Goal: Task Accomplishment & Management: Manage account settings

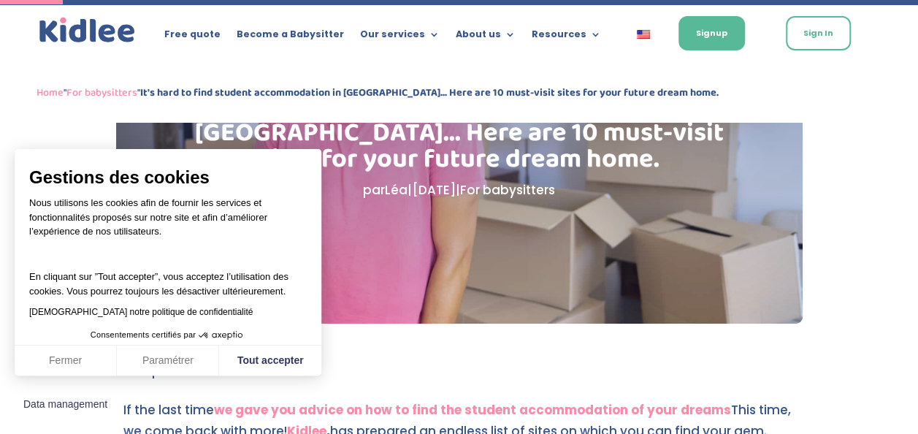
scroll to position [168, 0]
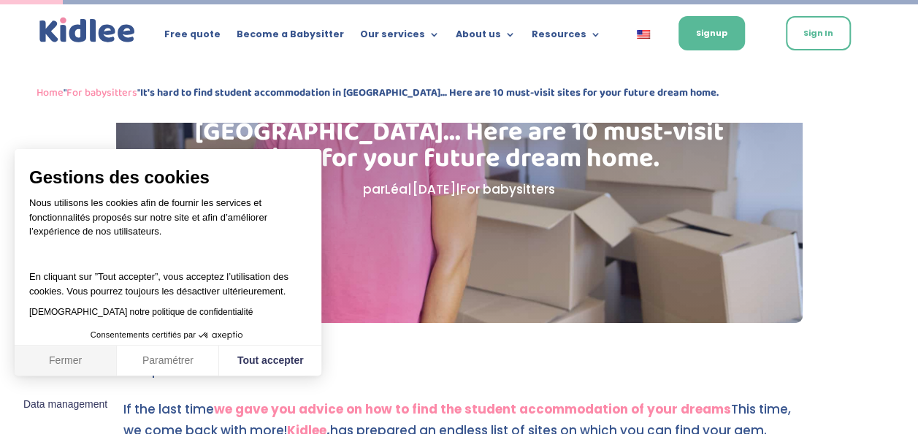
click at [88, 372] on button "Fermer" at bounding box center [66, 360] width 102 height 31
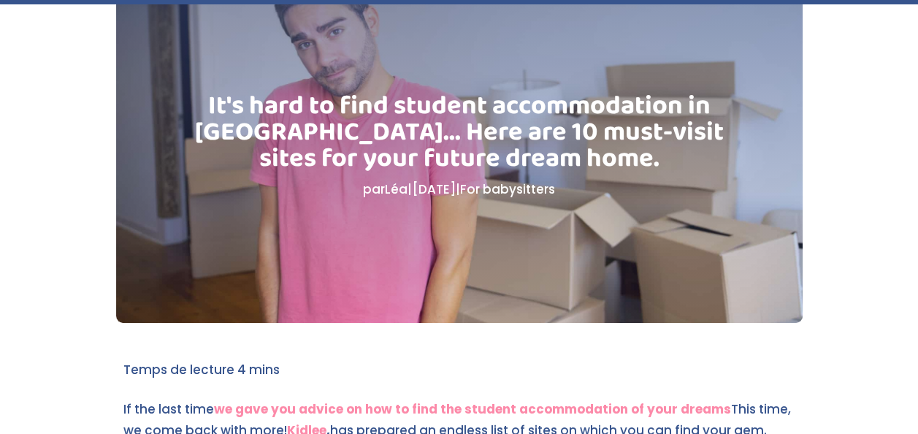
scroll to position [0, 0]
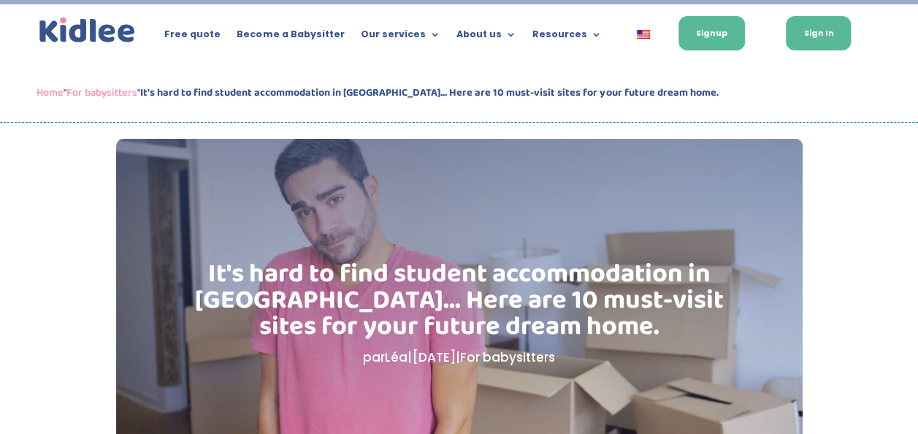
click at [796, 41] on link "Sign In" at bounding box center [818, 33] width 65 height 34
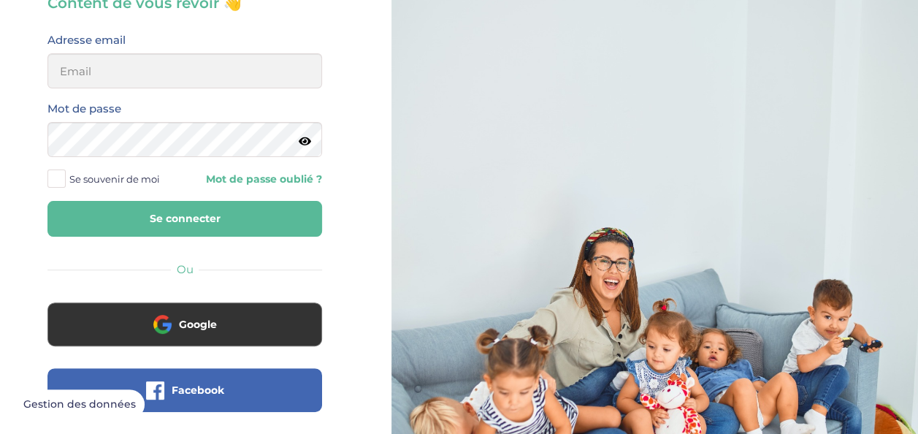
scroll to position [66, 0]
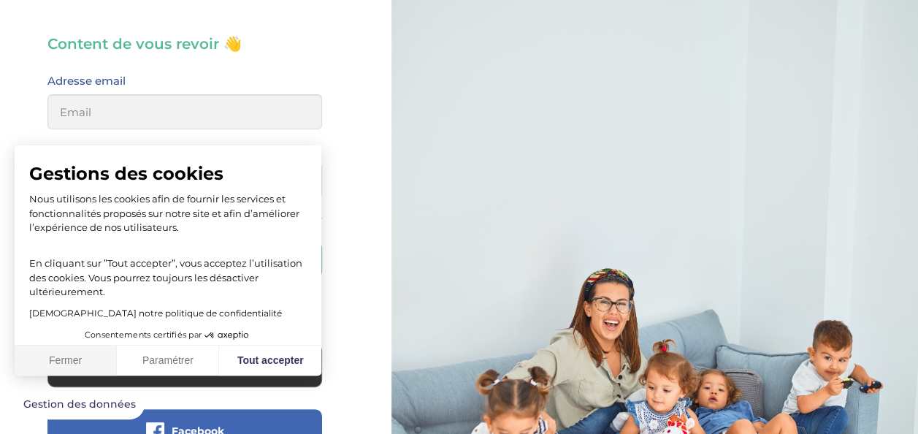
click at [50, 346] on button "Fermer" at bounding box center [66, 360] width 102 height 31
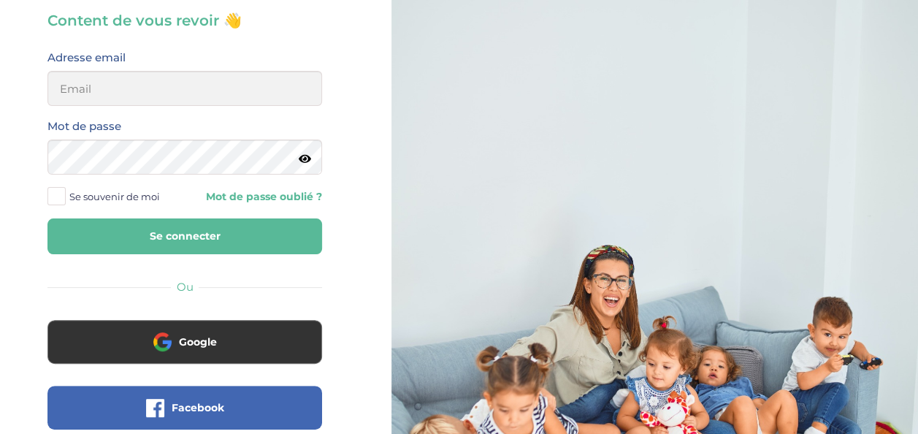
scroll to position [88, 0]
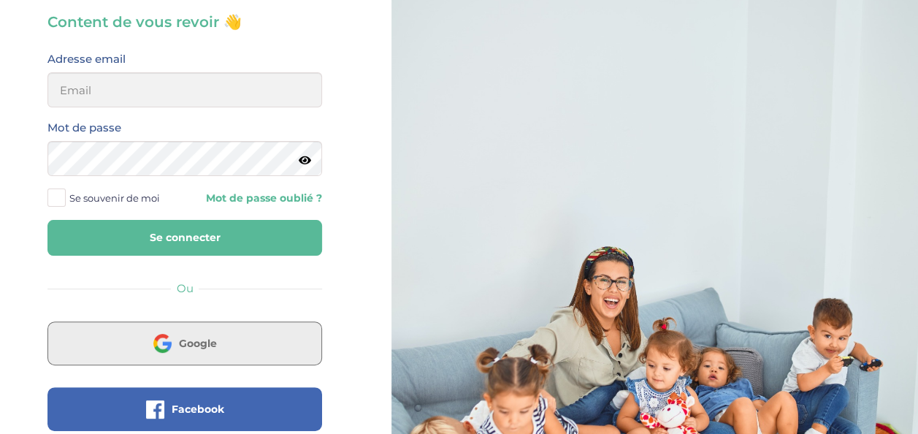
click at [184, 337] on span "Google" at bounding box center [198, 343] width 38 height 15
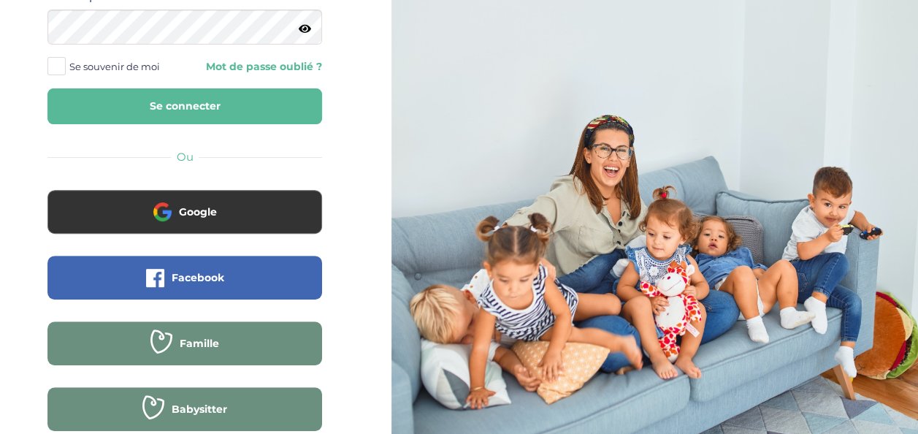
scroll to position [264, 0]
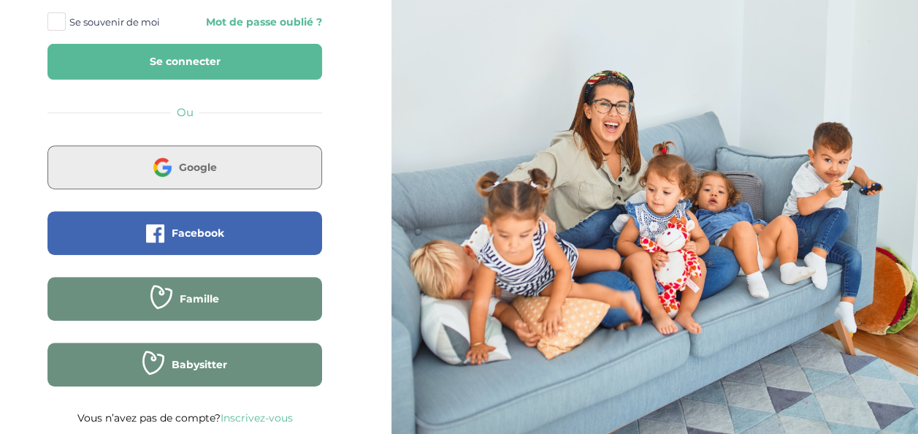
click at [270, 174] on button "Google" at bounding box center [184, 167] width 275 height 44
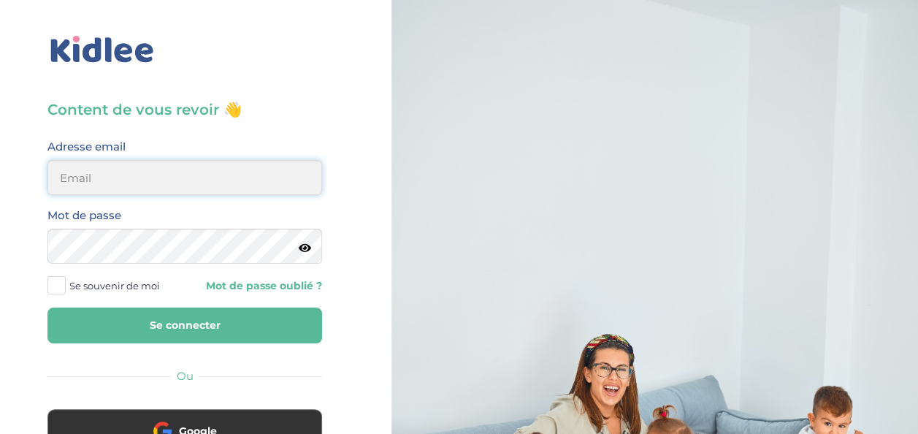
click at [282, 183] on input "email" at bounding box center [184, 177] width 275 height 35
type input "mouraffalmeryem@gmail.com"
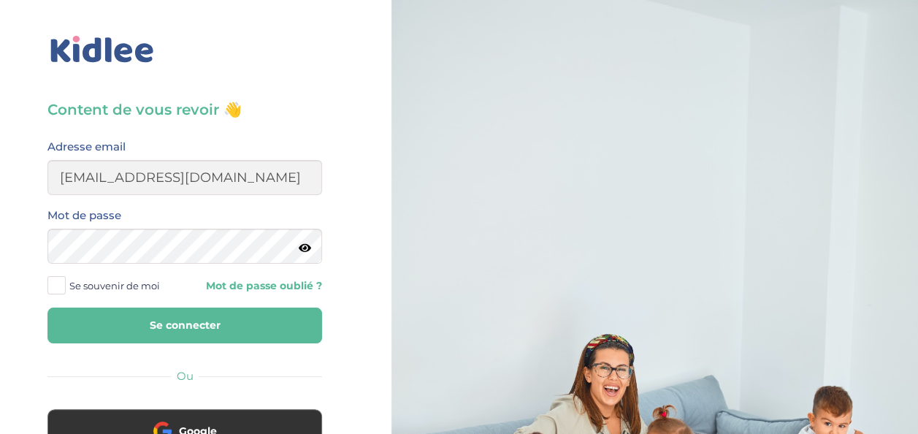
click at [270, 281] on link "Mot de passe oublié ?" at bounding box center [259, 286] width 126 height 14
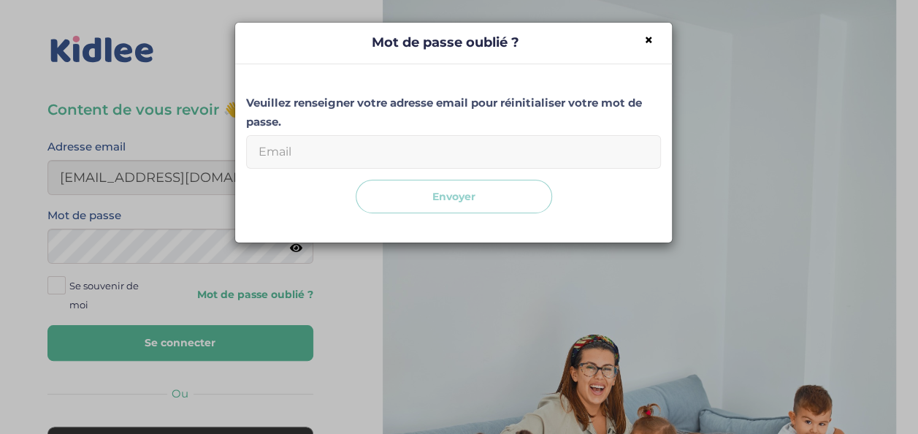
drag, startPoint x: 413, startPoint y: 155, endPoint x: 394, endPoint y: 200, distance: 49.1
click at [394, 200] on form "Email Envoyer" at bounding box center [453, 174] width 415 height 79
type input "mouraffalmeryem@gmail.com"
click at [430, 189] on button "Envoyer" at bounding box center [454, 197] width 196 height 34
